Goal: Information Seeking & Learning: Find specific fact

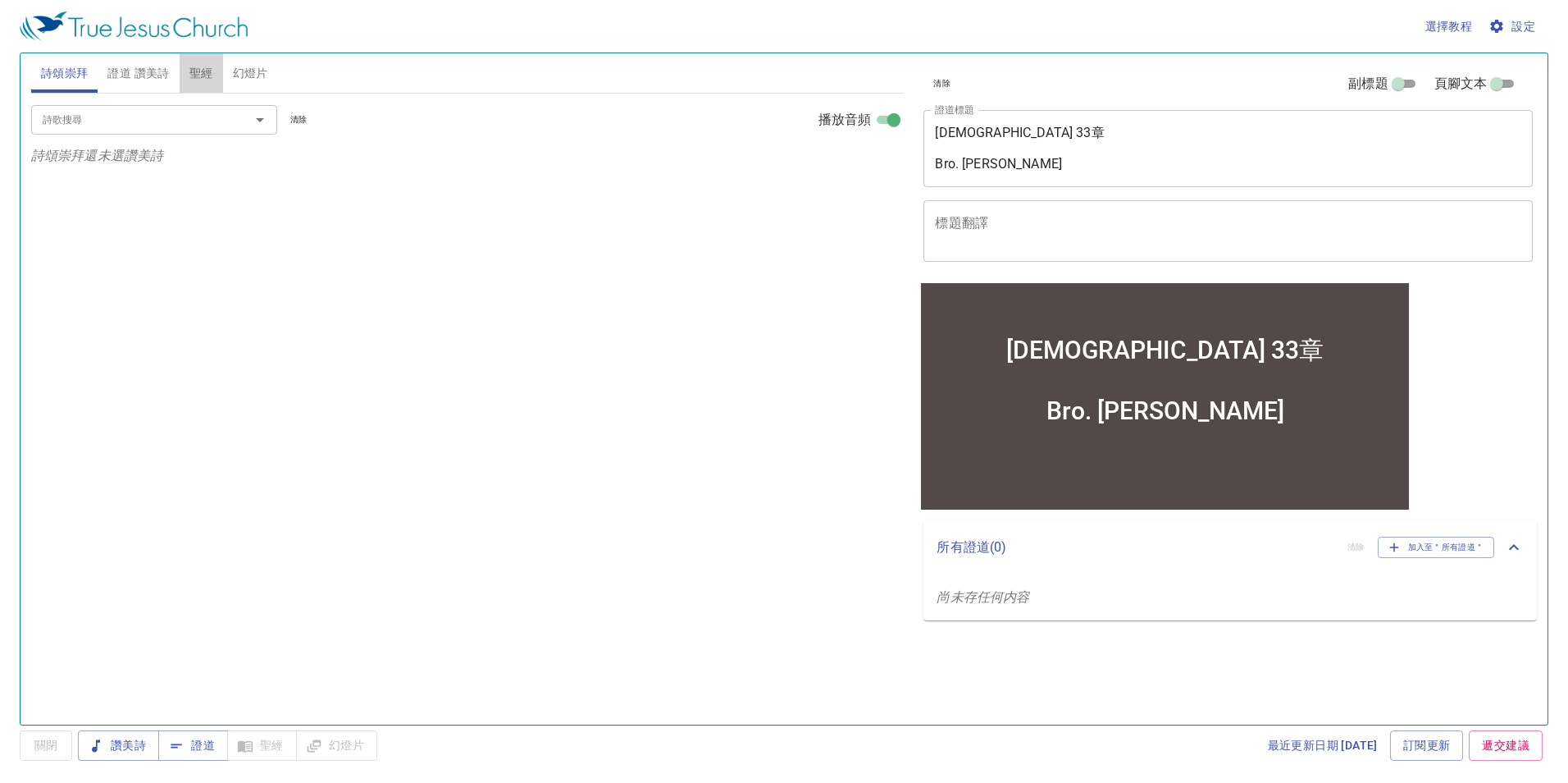
click at [201, 72] on span "聖經" at bounding box center [202, 73] width 24 height 21
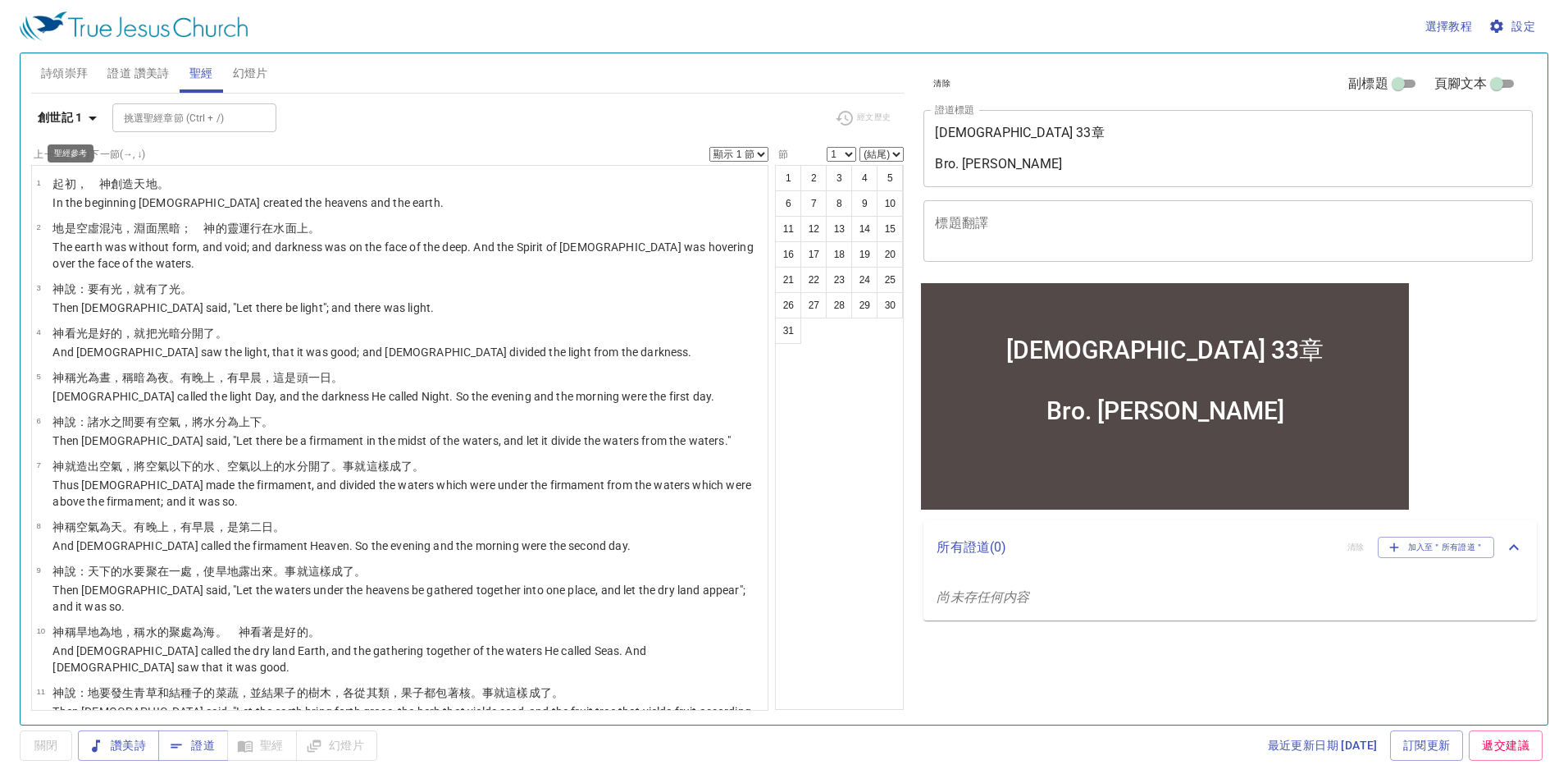
click at [89, 121] on icon "button" at bounding box center [92, 118] width 20 height 20
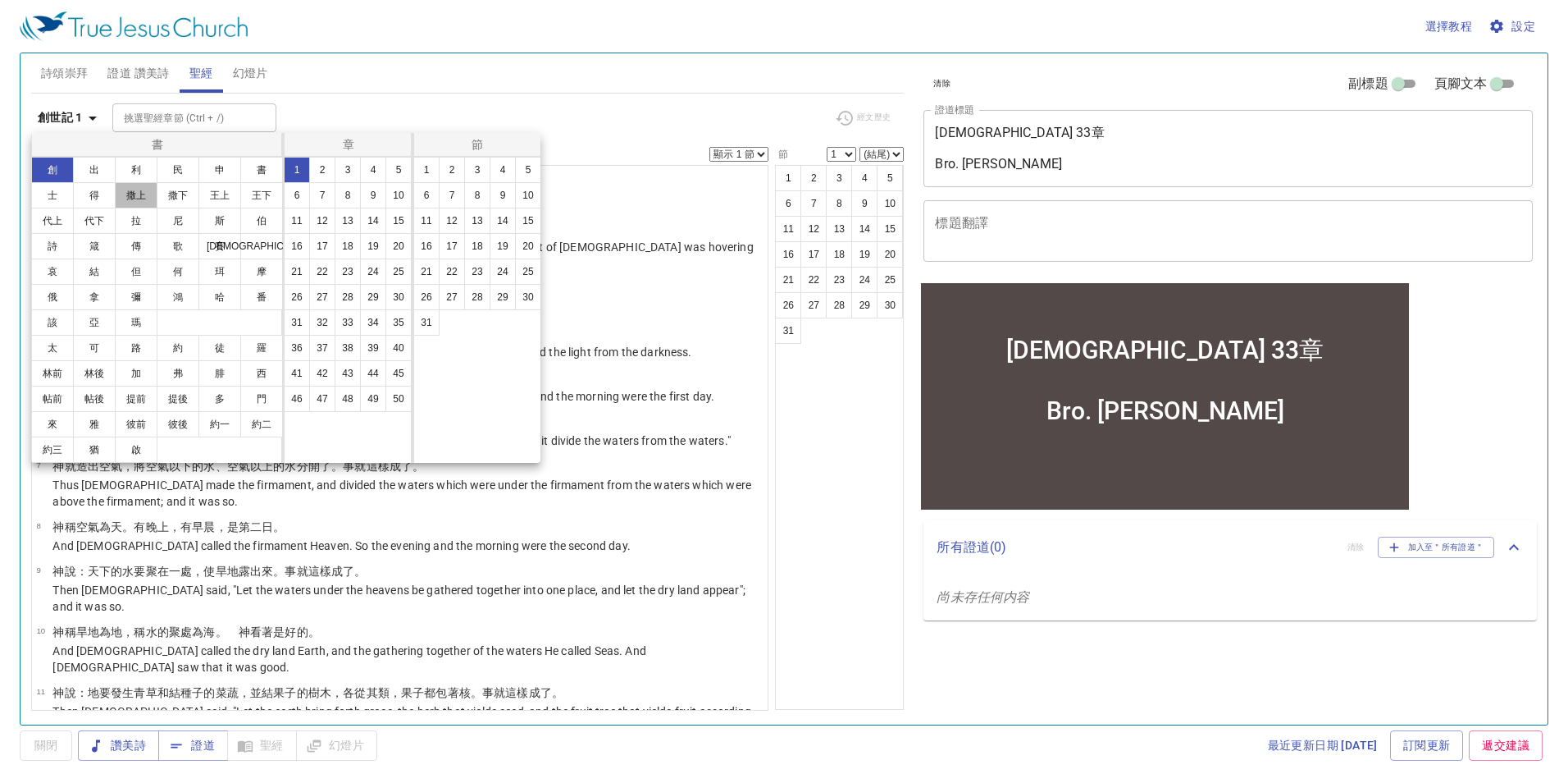
click at [123, 198] on button "撒上" at bounding box center [136, 196] width 42 height 27
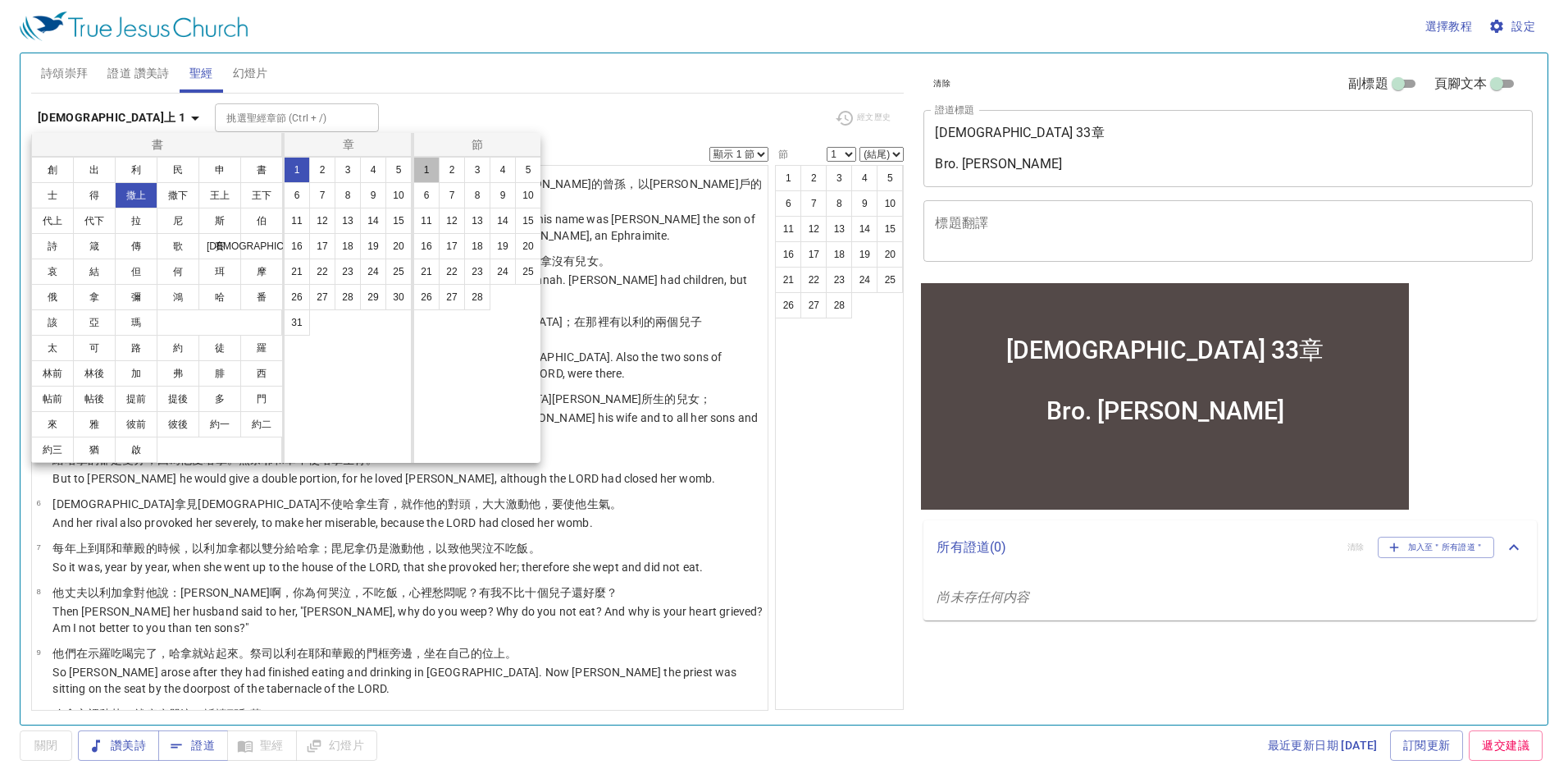
click at [427, 172] on button "1" at bounding box center [426, 170] width 27 height 27
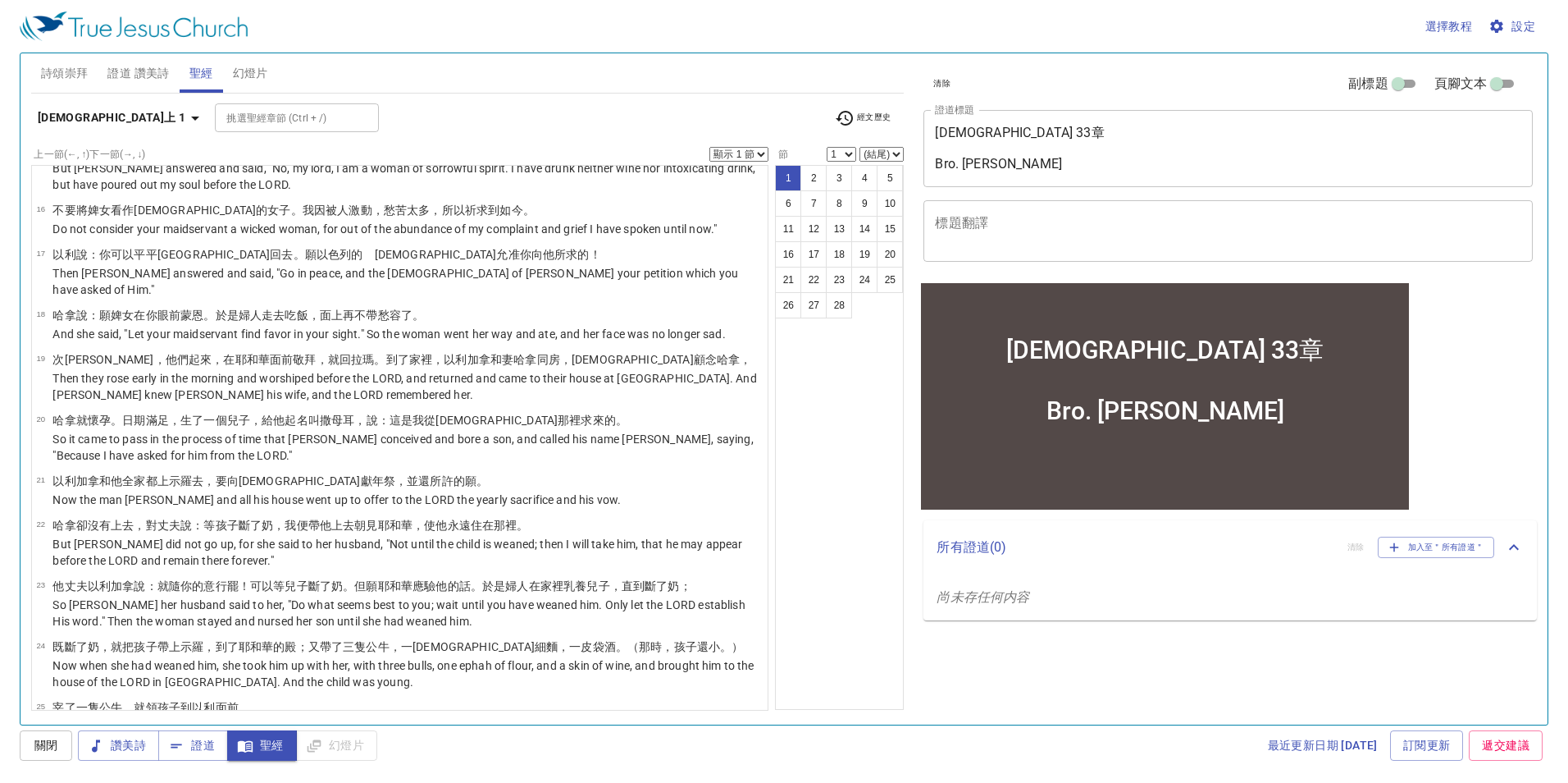
scroll to position [940, 0]
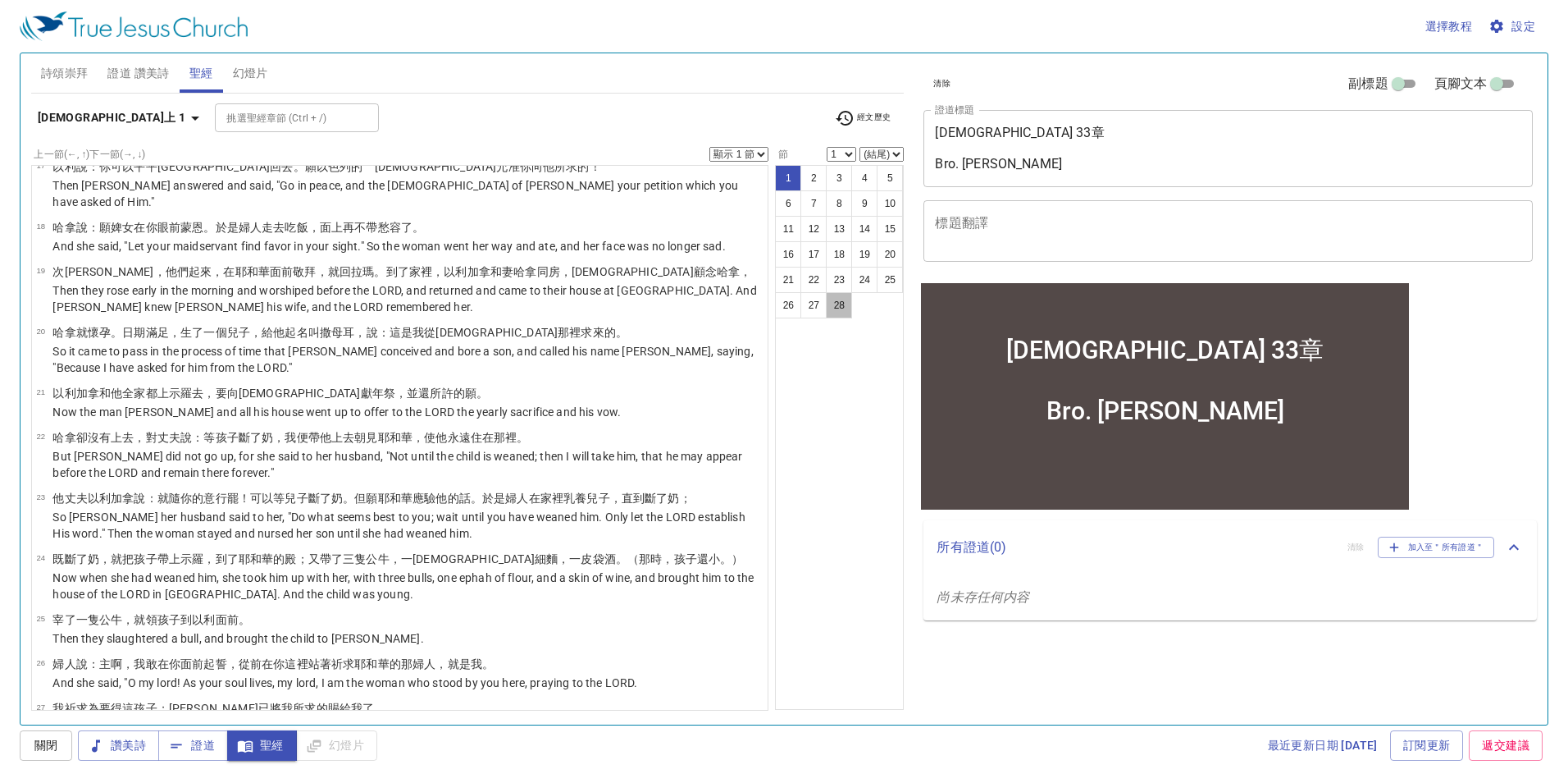
click at [836, 312] on button "28" at bounding box center [839, 306] width 27 height 27
select select "28"
select select "1"
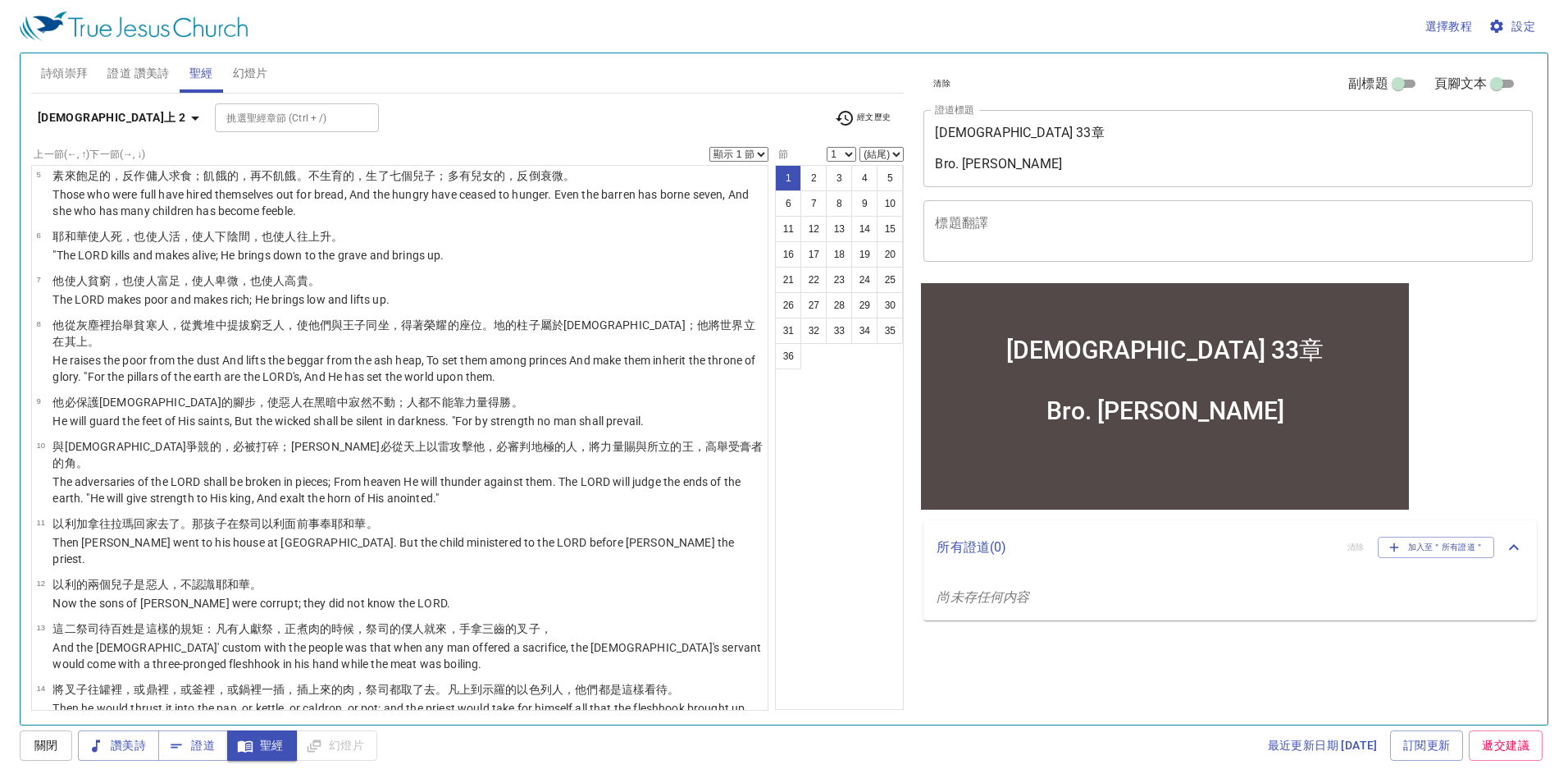
scroll to position [246, 0]
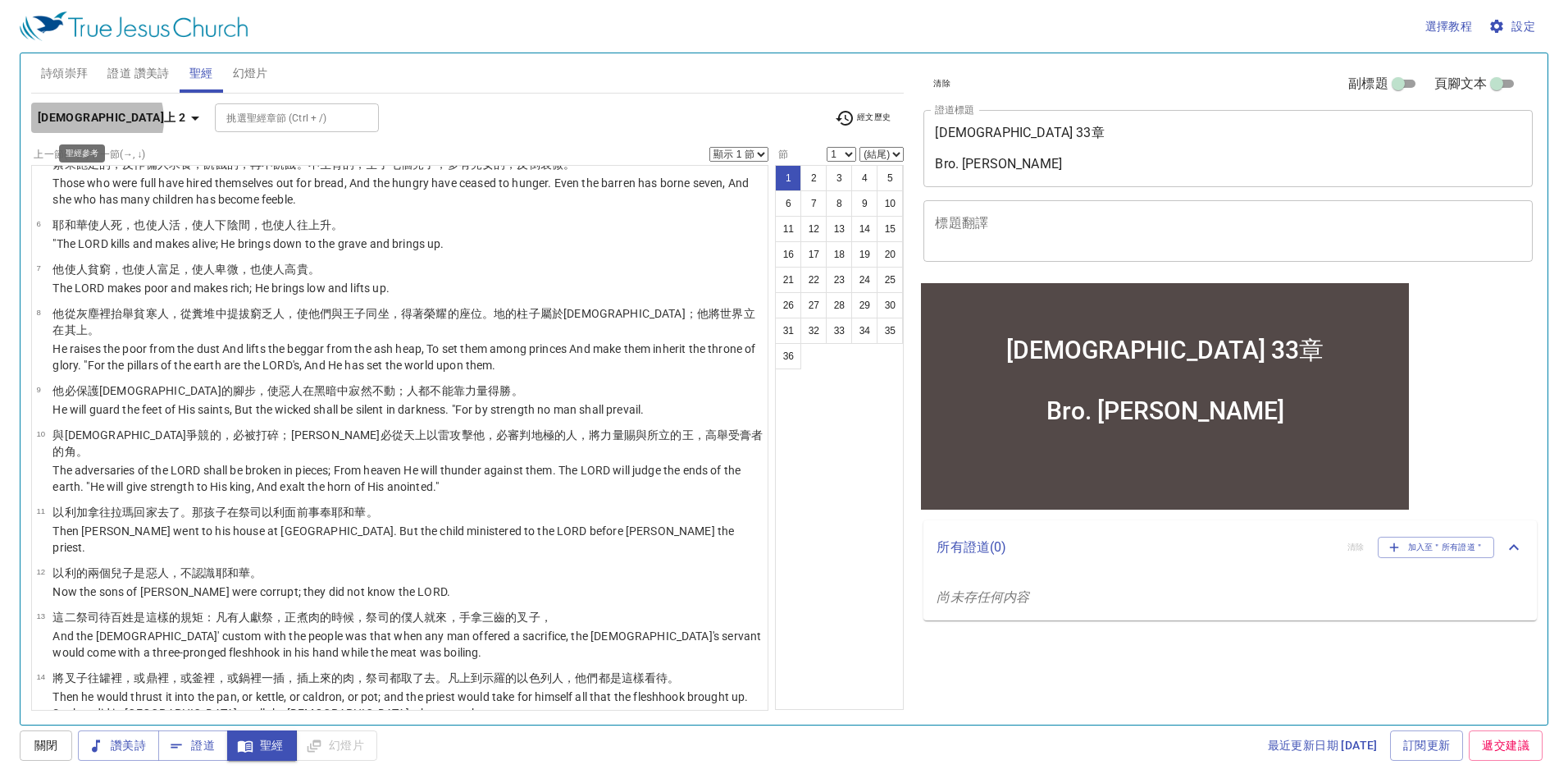
click at [96, 119] on b "撒母耳記上 2" at bounding box center [111, 117] width 147 height 21
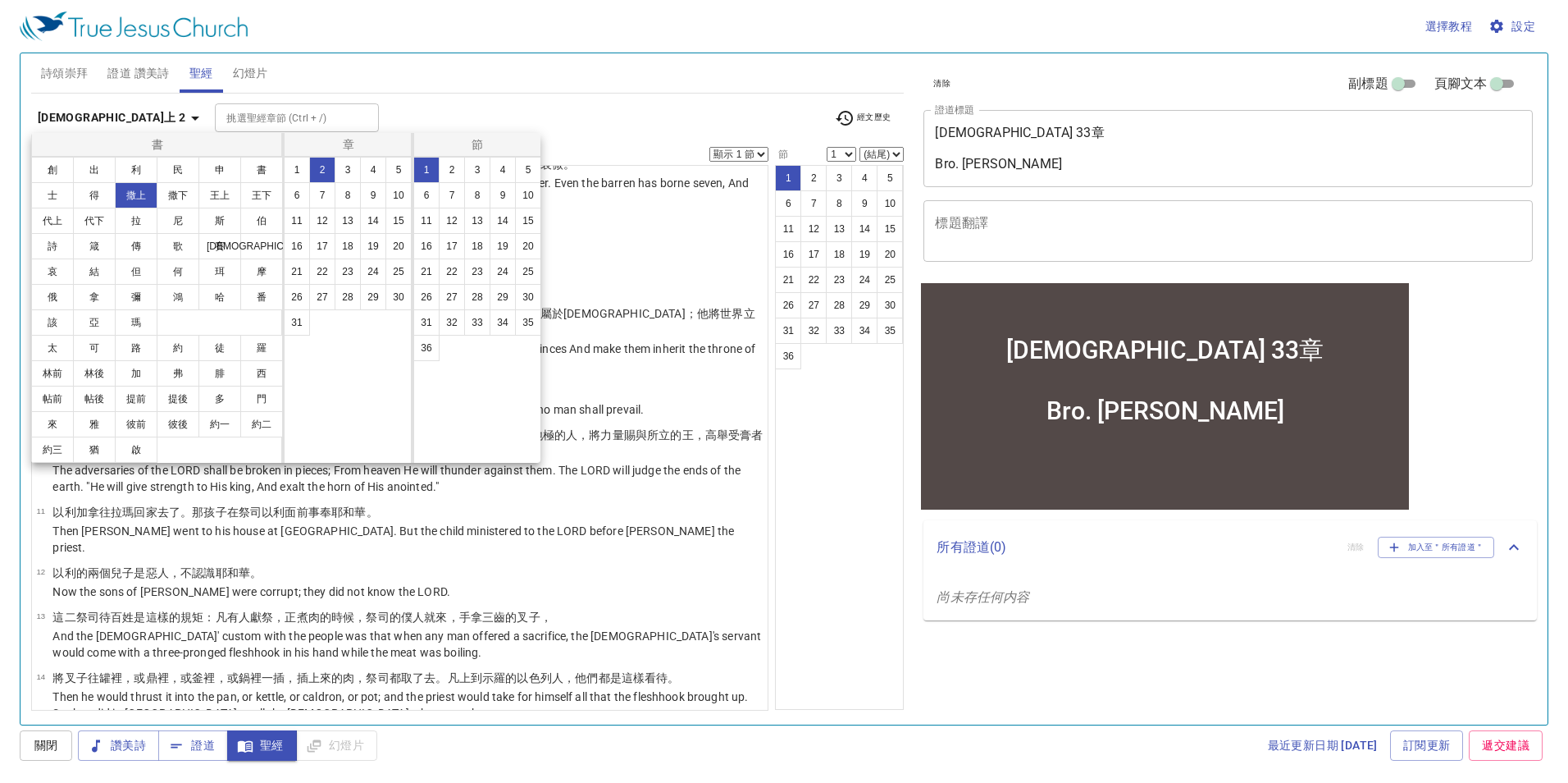
click at [301, 176] on button "1" at bounding box center [297, 170] width 27 height 27
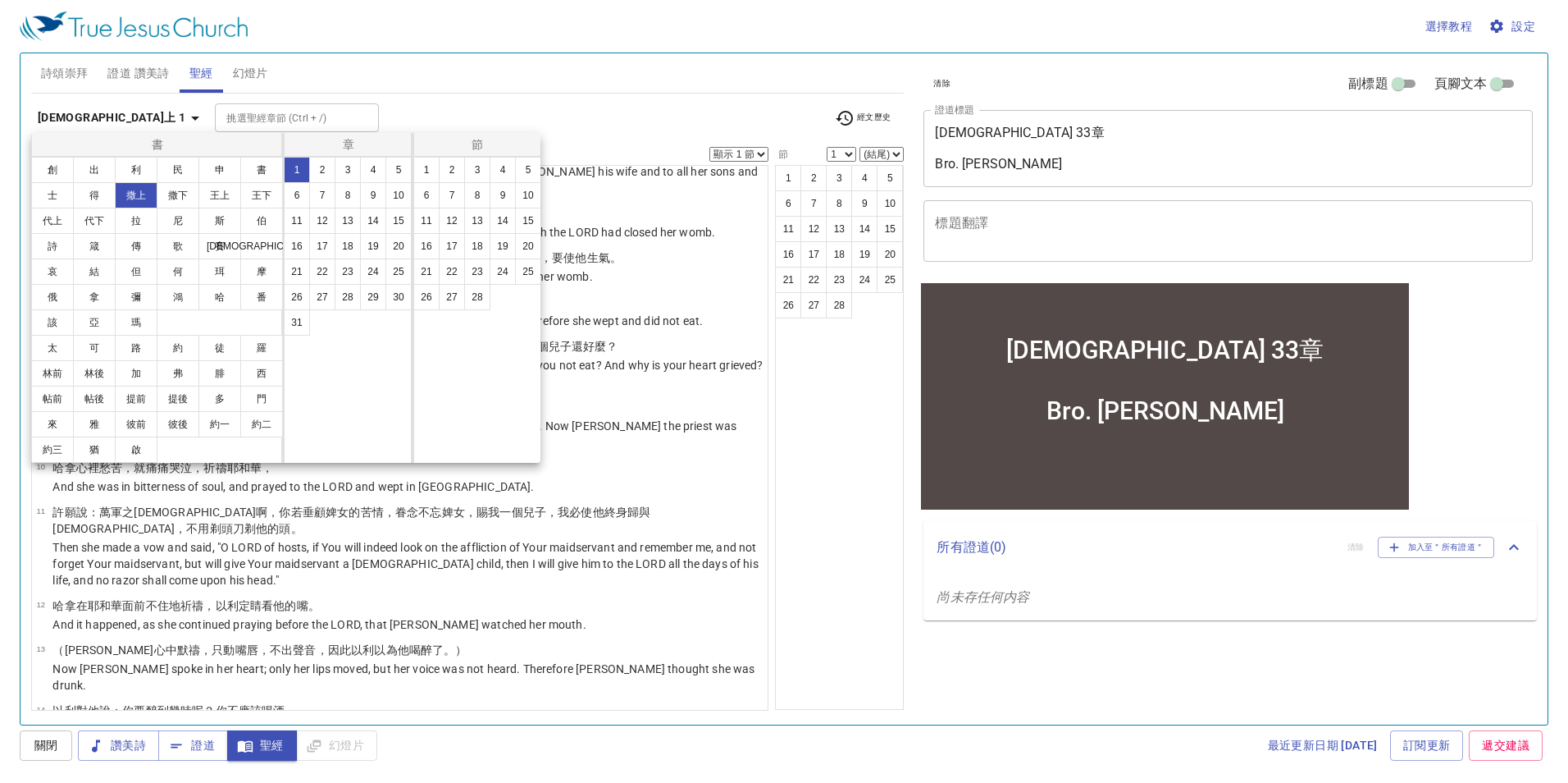
scroll to position [0, 0]
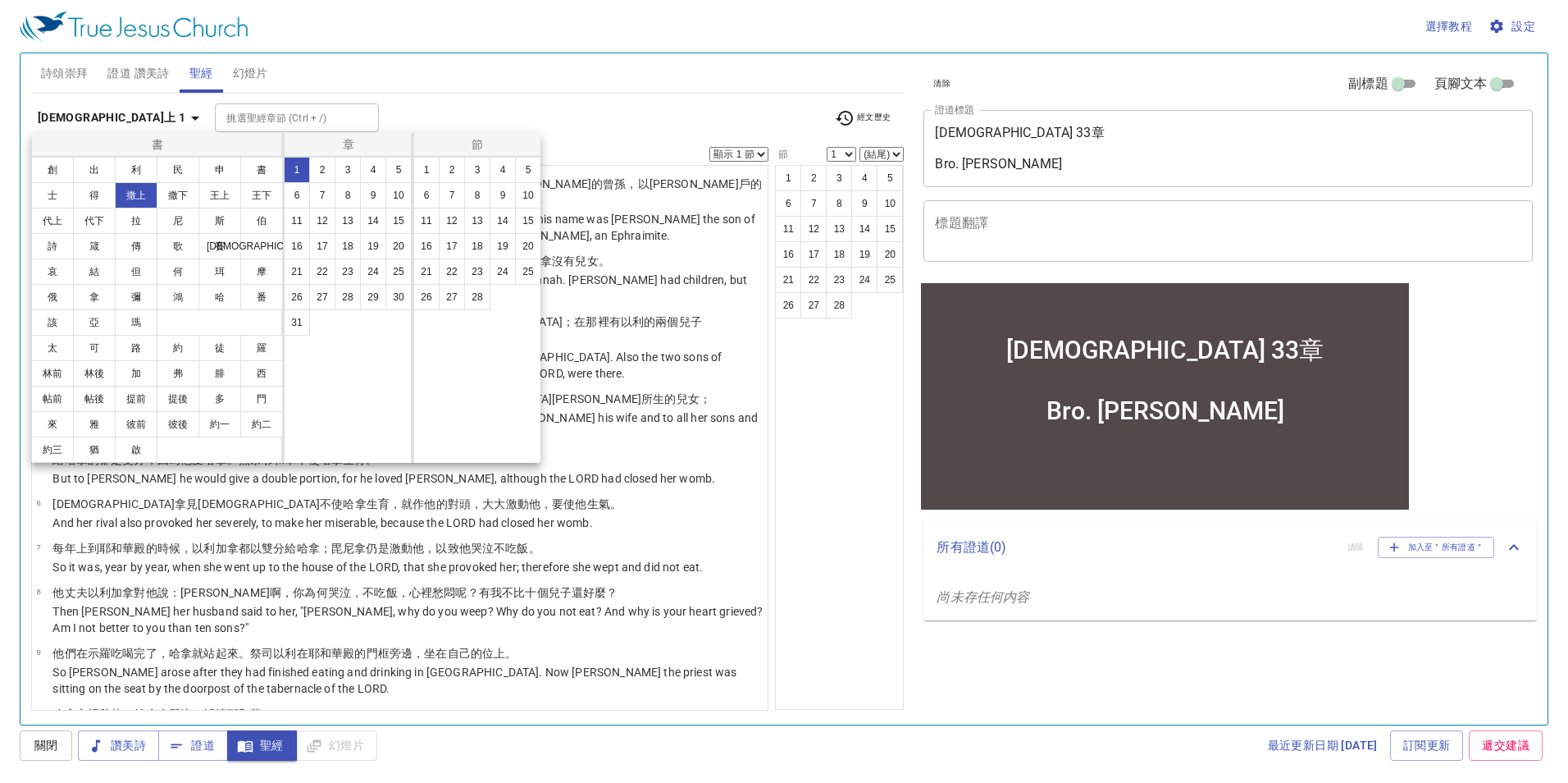
click at [819, 447] on div at bounding box center [784, 392] width 1568 height 783
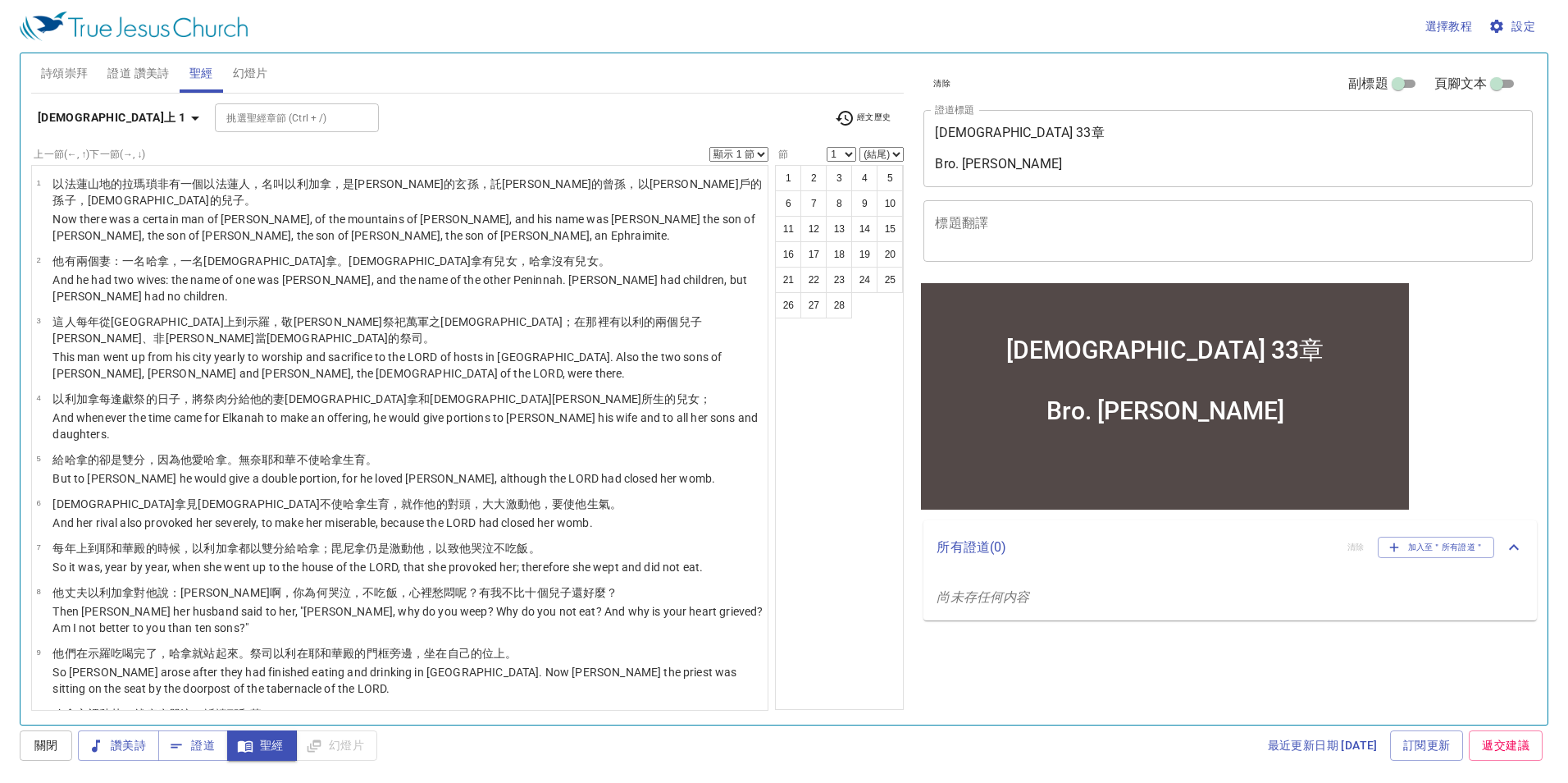
click at [105, 120] on b "撒母耳記上 1" at bounding box center [111, 117] width 147 height 21
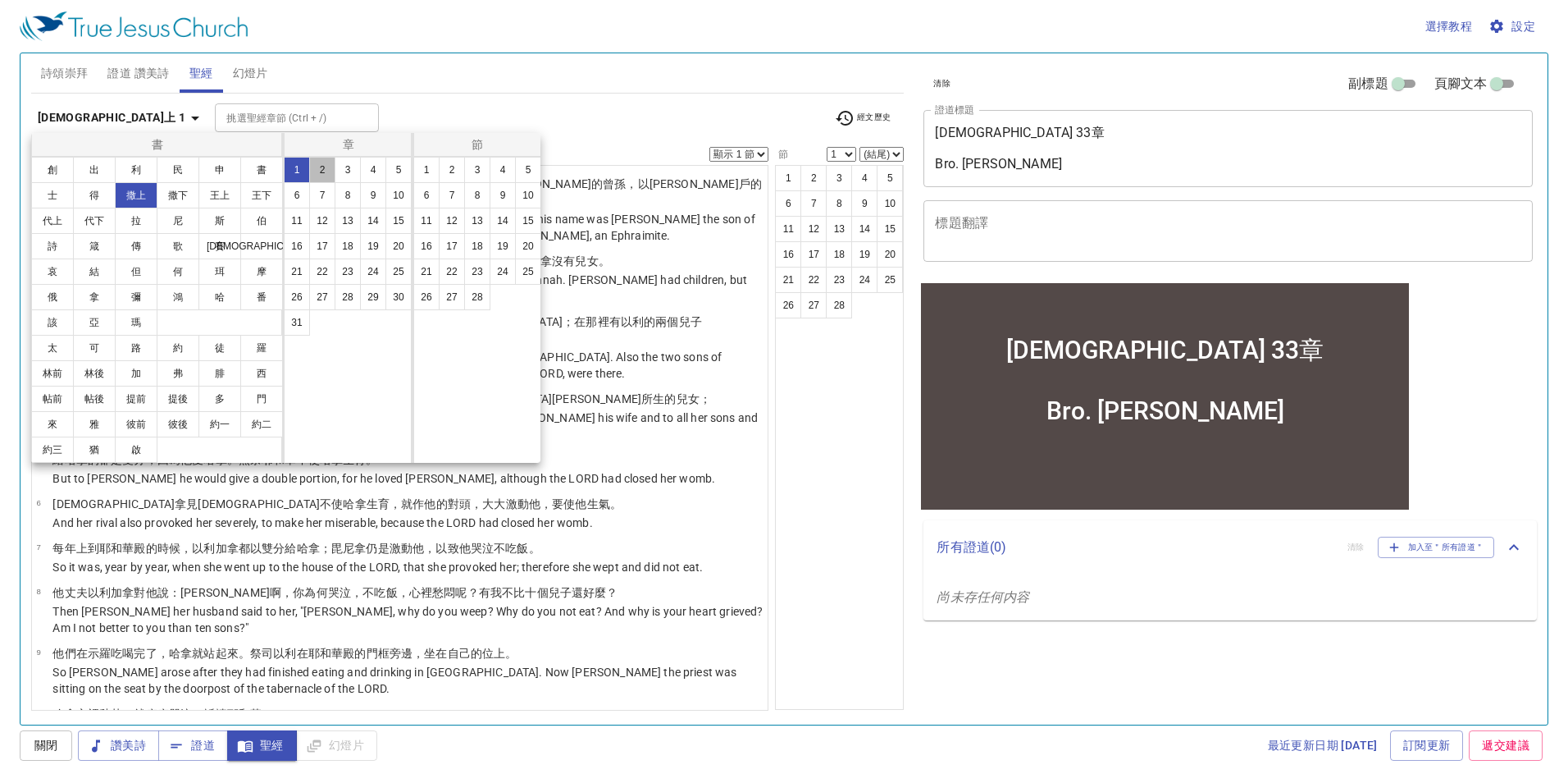
click at [312, 174] on button "2" at bounding box center [322, 170] width 27 height 27
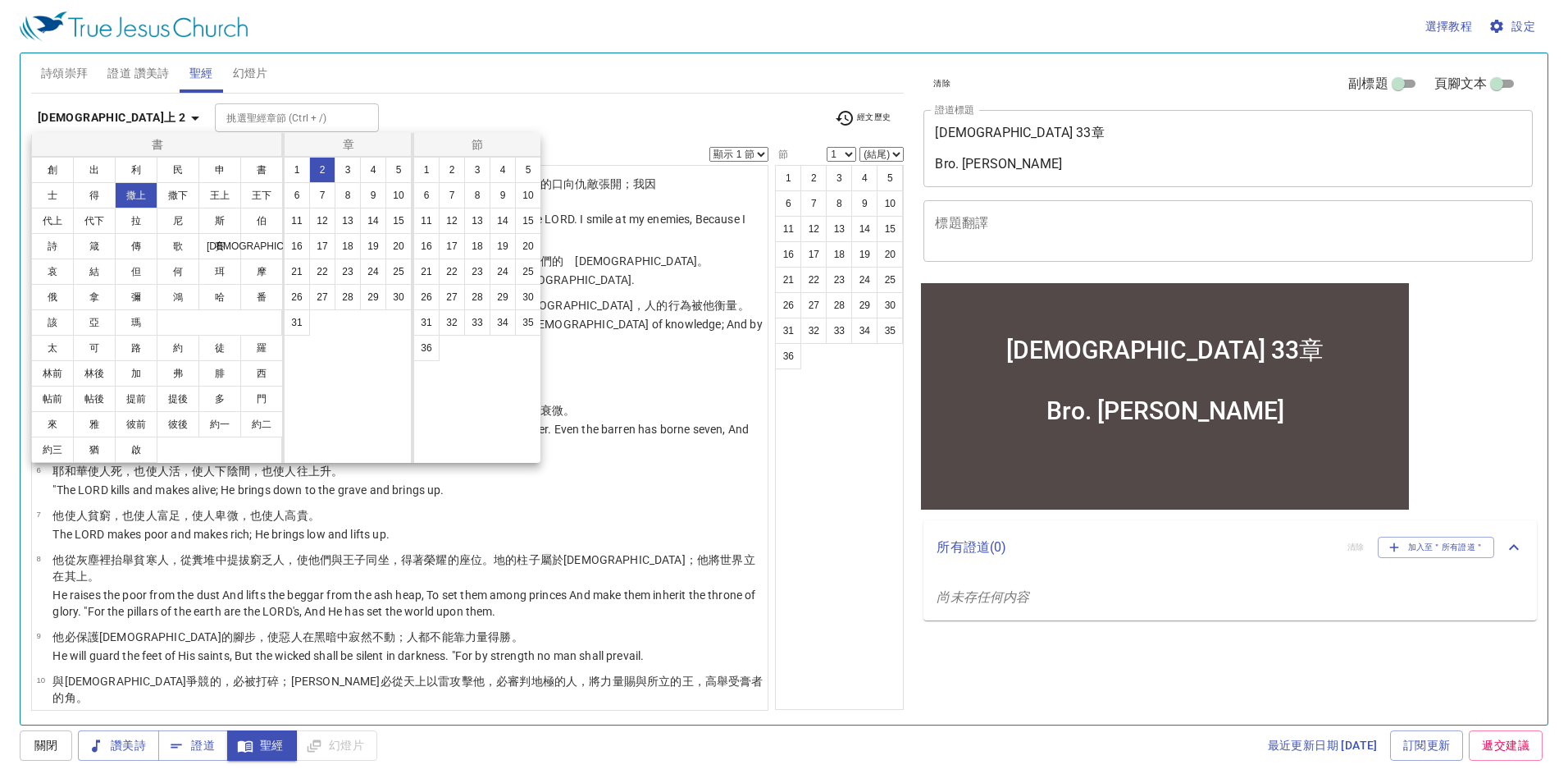
click at [838, 431] on div at bounding box center [784, 392] width 1568 height 783
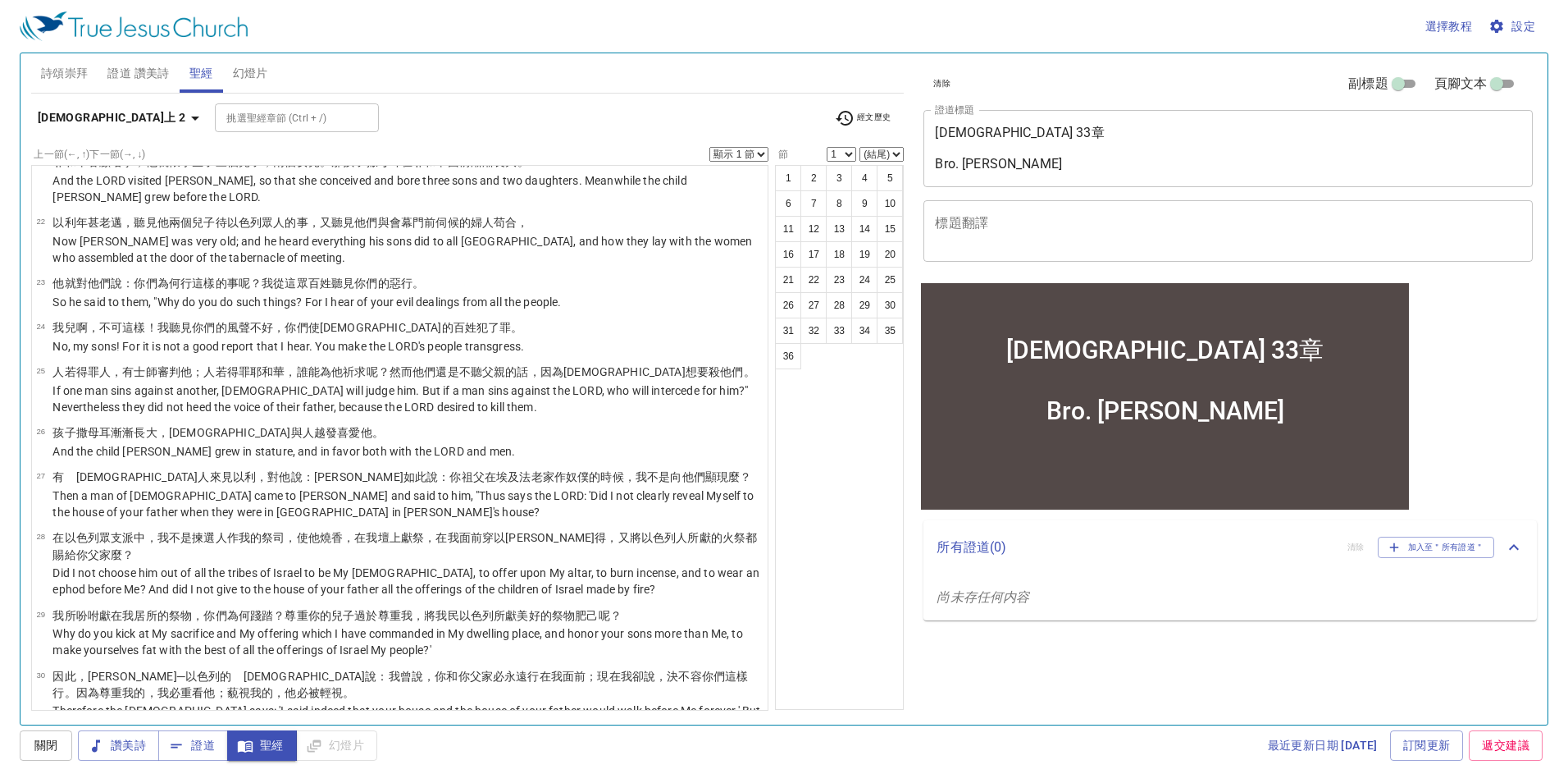
scroll to position [1168, 0]
